Goal: Entertainment & Leisure: Consume media (video, audio)

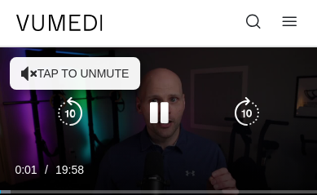
click at [31, 73] on div "10 seconds Tap to unmute" at bounding box center [158, 136] width 317 height 178
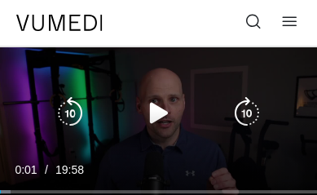
click at [155, 112] on icon "Video Player" at bounding box center [158, 113] width 33 height 33
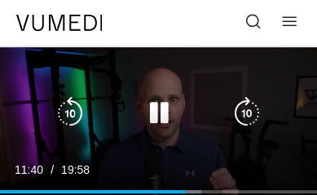
click at [162, 114] on icon "Video Player" at bounding box center [158, 113] width 33 height 33
